Goal: Task Accomplishment & Management: Use online tool/utility

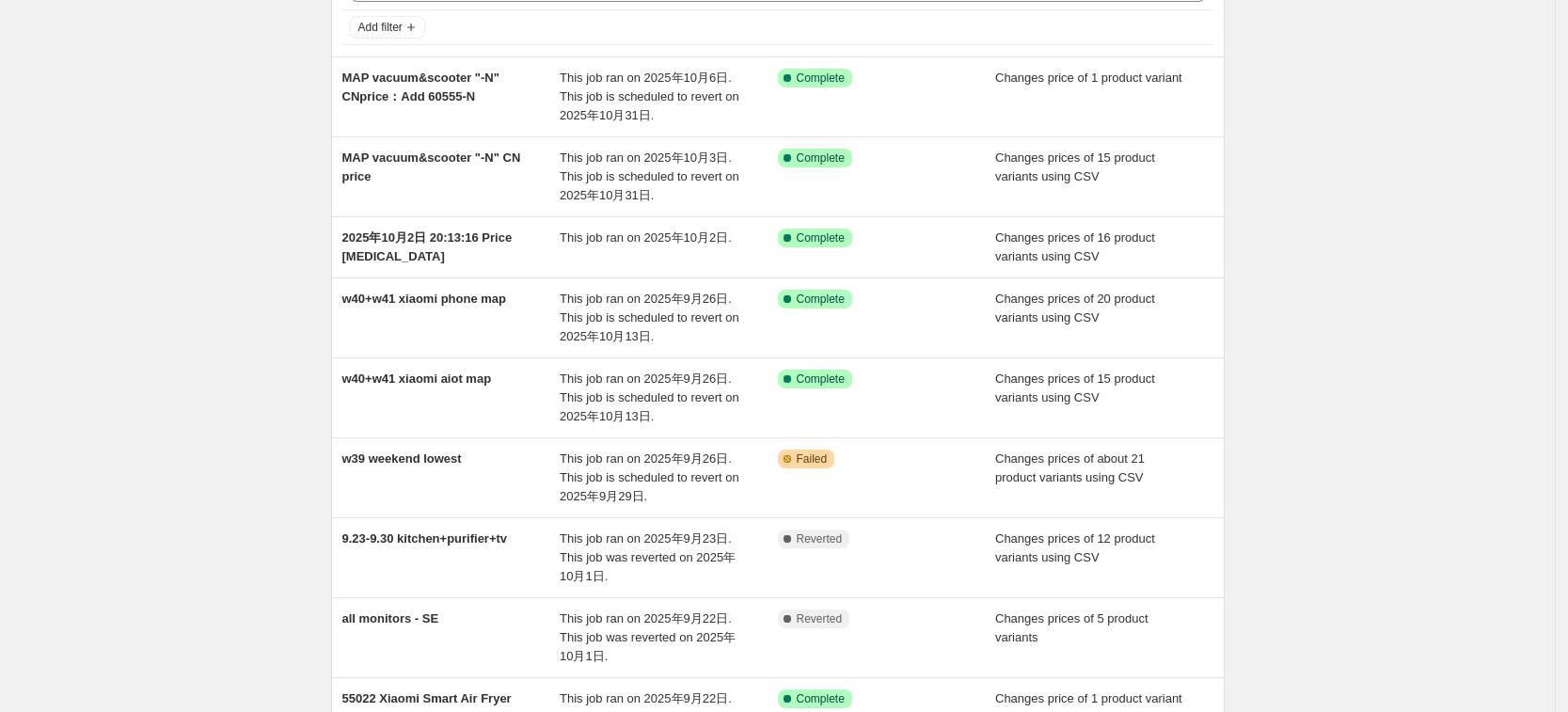
scroll to position [118, 0]
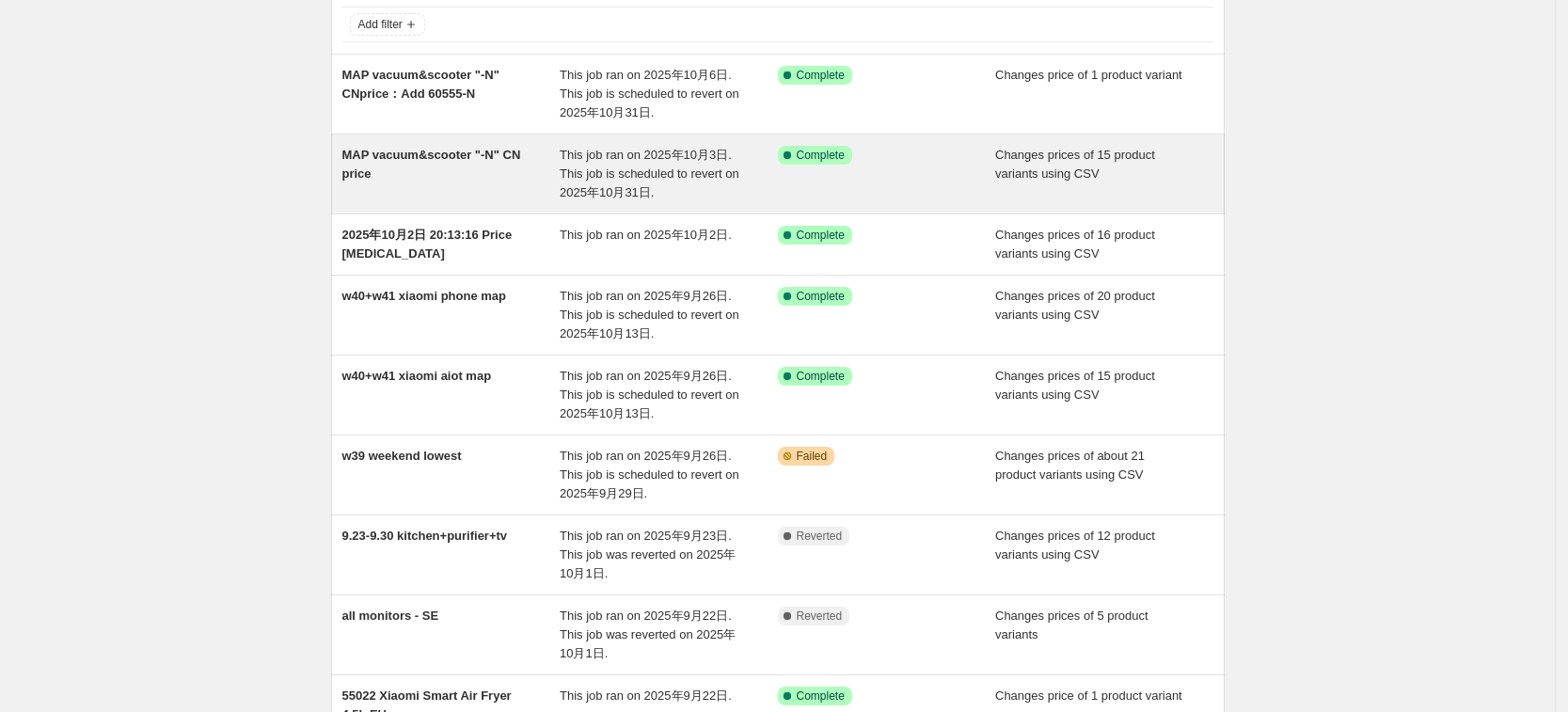
click at [450, 154] on span "MAP vacuum&scooter "-N" CN price" at bounding box center [431, 163] width 178 height 33
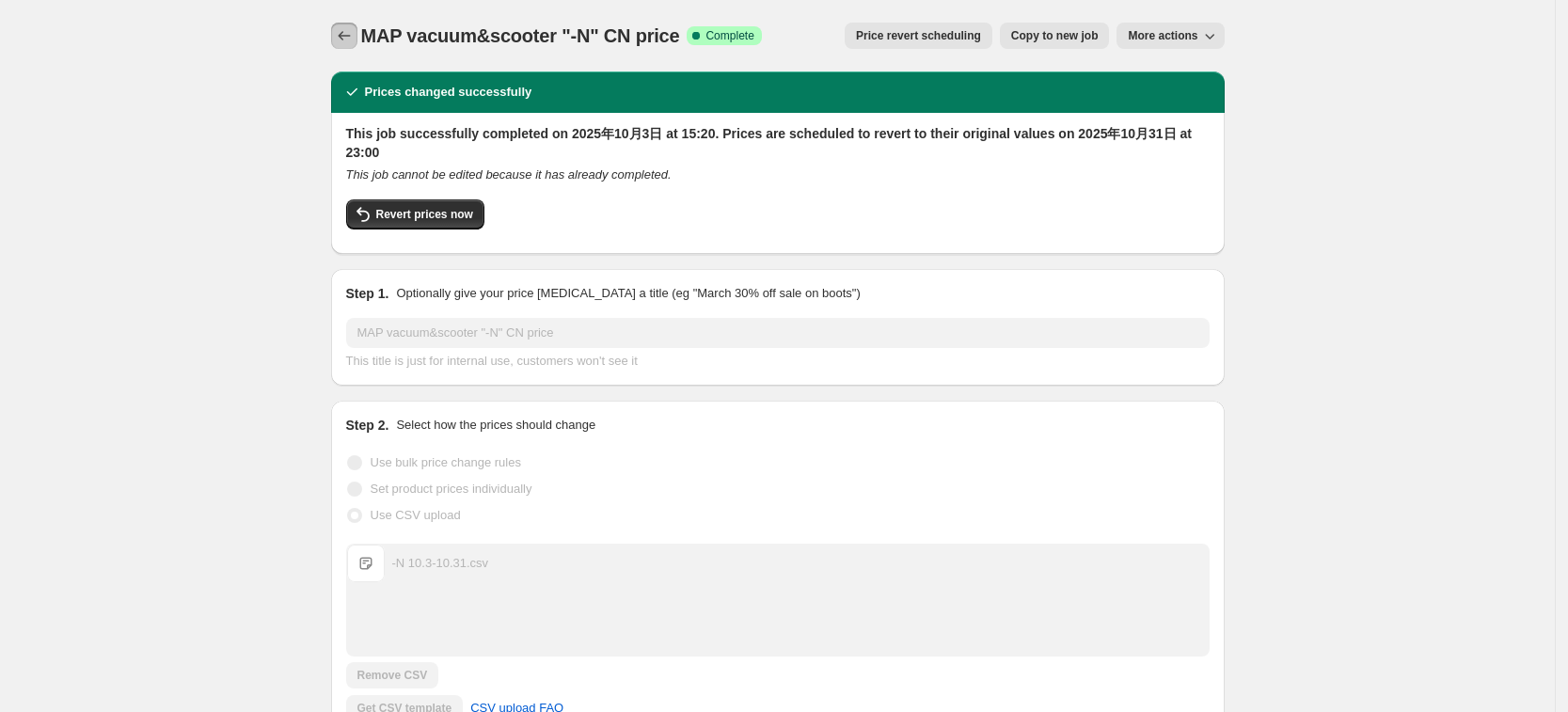
click at [348, 43] on icon "Price change jobs" at bounding box center [345, 36] width 19 height 19
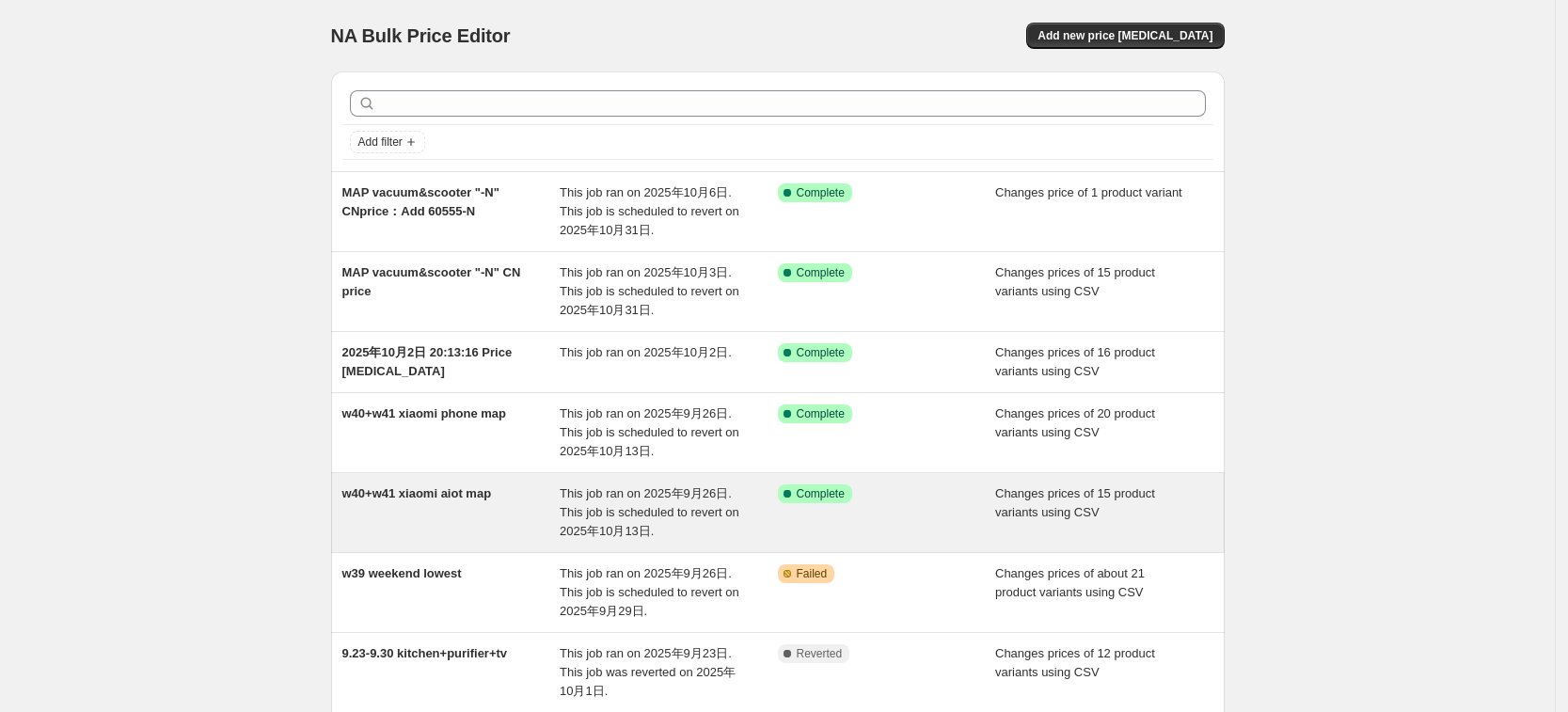
click at [463, 493] on span "w40+w41 xiaomi aiot map" at bounding box center [417, 493] width 149 height 14
